Goal: Obtain resource: Obtain resource

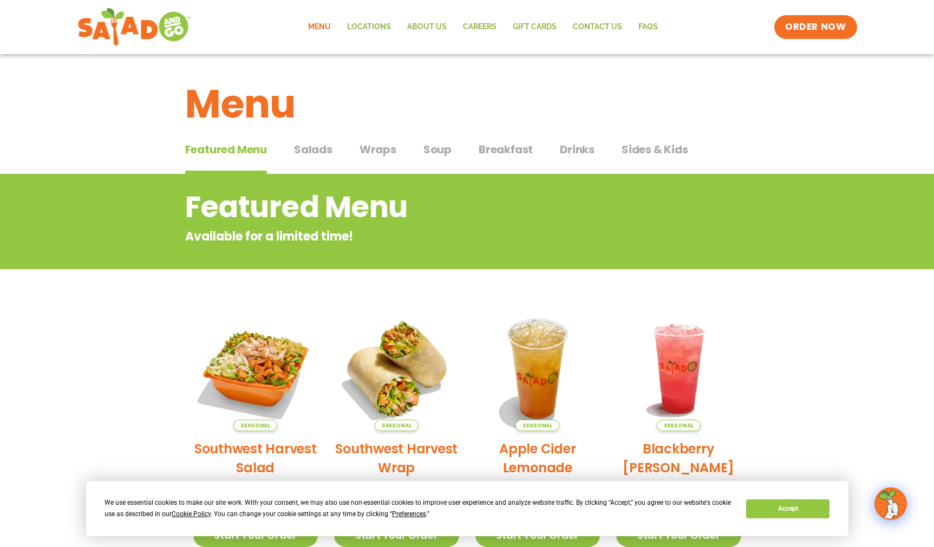
click at [310, 139] on div "Featured Menu Featured Menu Salads Salads Wraps Wraps Soup Soup Breakfast Break…" at bounding box center [467, 156] width 564 height 37
click at [310, 143] on span "Salads" at bounding box center [313, 149] width 38 height 16
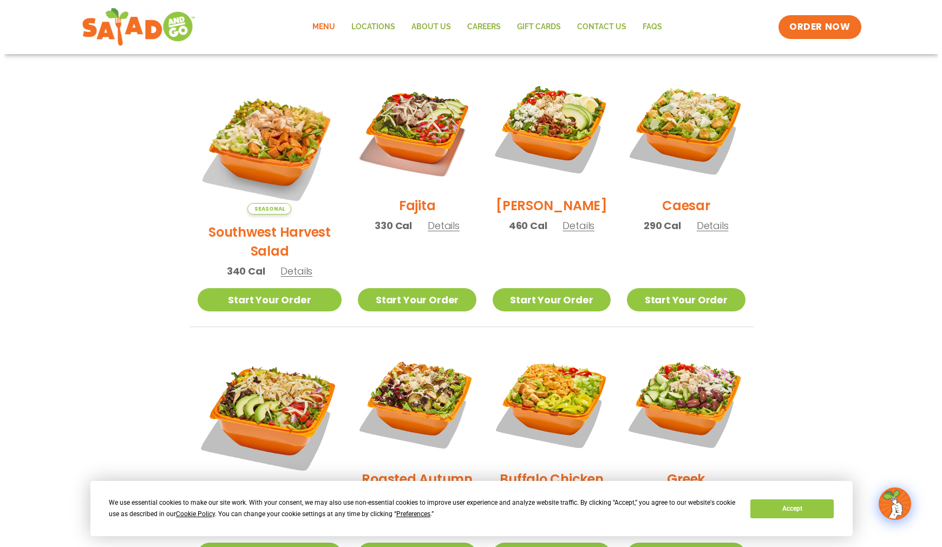
scroll to position [271, 0]
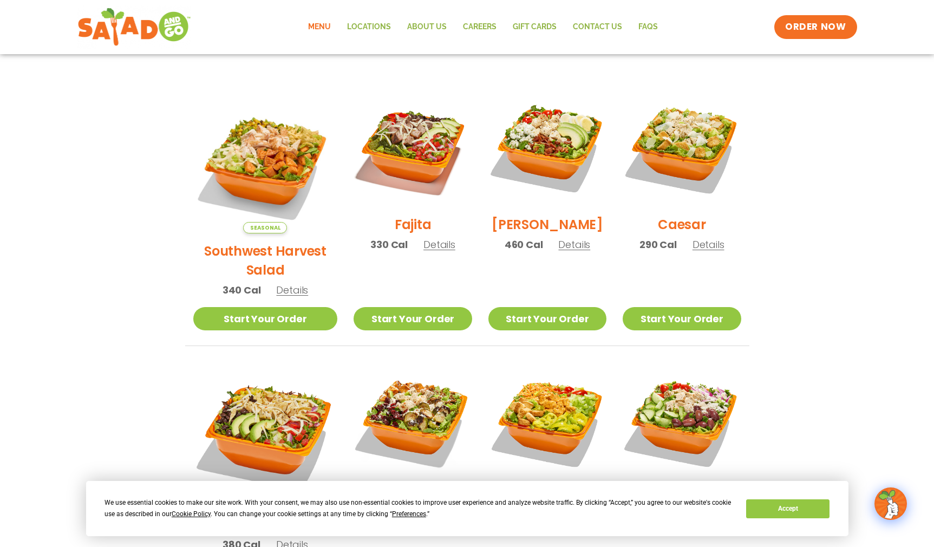
click at [423, 250] on span "Details" at bounding box center [439, 245] width 32 height 14
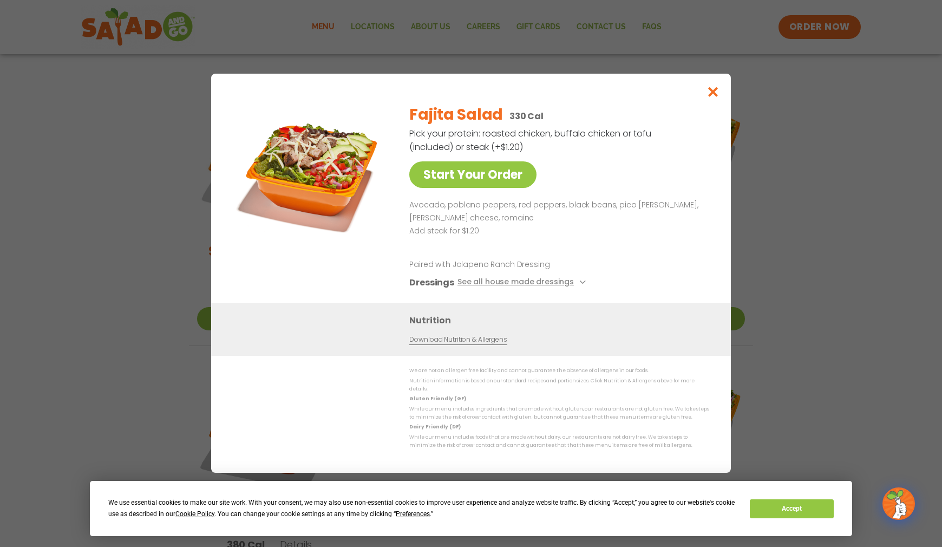
click at [436, 342] on link "Download Nutrition & Allergens" at bounding box center [457, 340] width 97 height 10
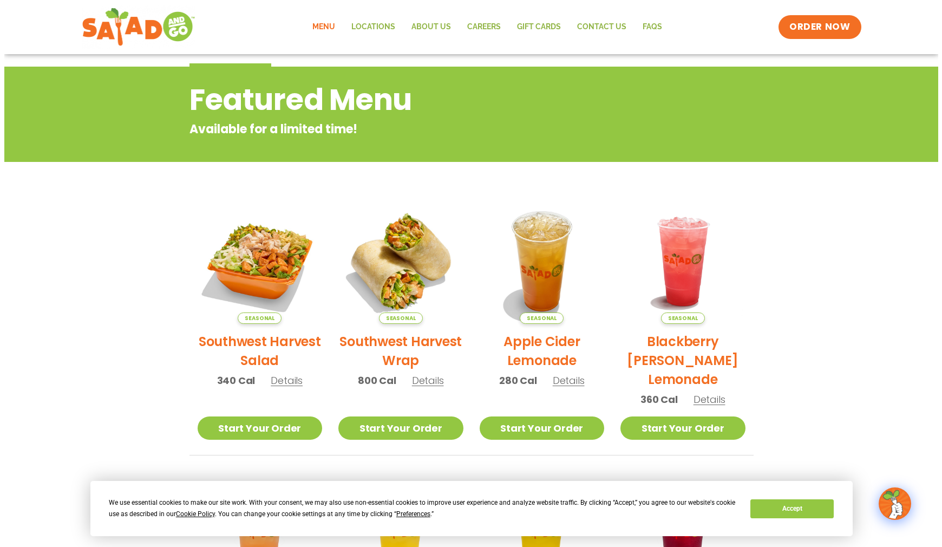
scroll to position [108, 0]
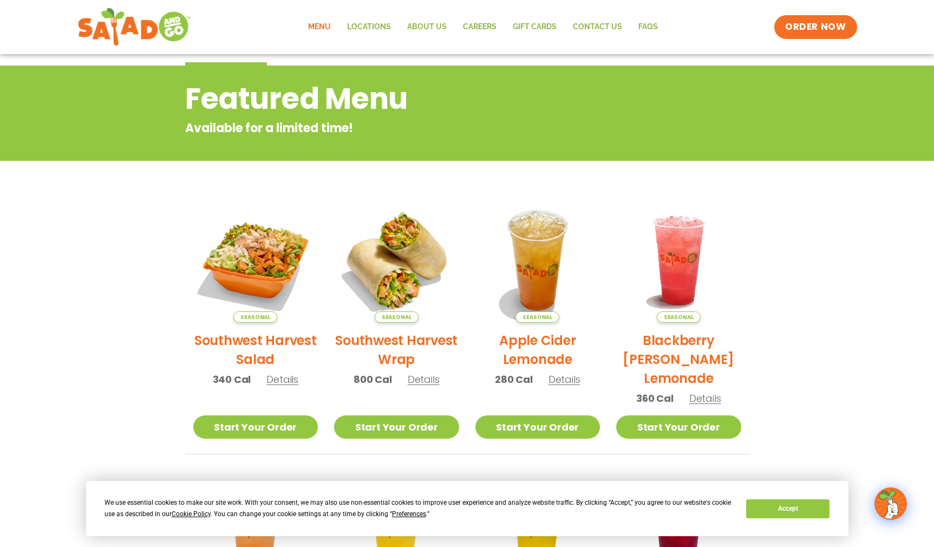
click at [421, 380] on span "Details" at bounding box center [424, 380] width 32 height 14
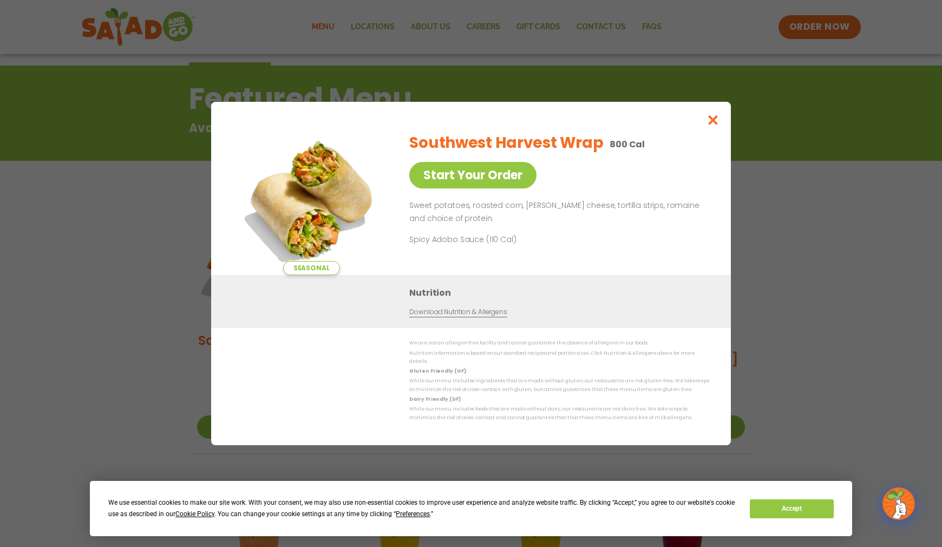
click at [438, 316] on link "Download Nutrition & Allergens" at bounding box center [457, 312] width 97 height 10
